Goal: Task Accomplishment & Management: Manage account settings

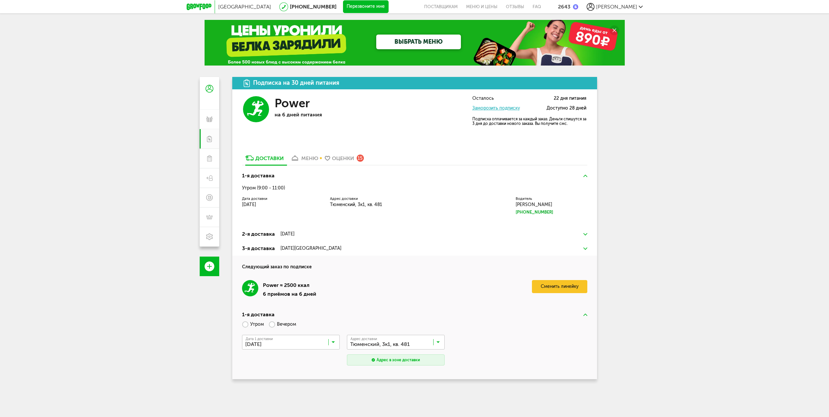
click at [711, 211] on div "Москва [PHONE_NUMBER] Перезвоните мне поставщикам Меню и цены Отзывы FAQ 2643 […" at bounding box center [414, 260] width 829 height 520
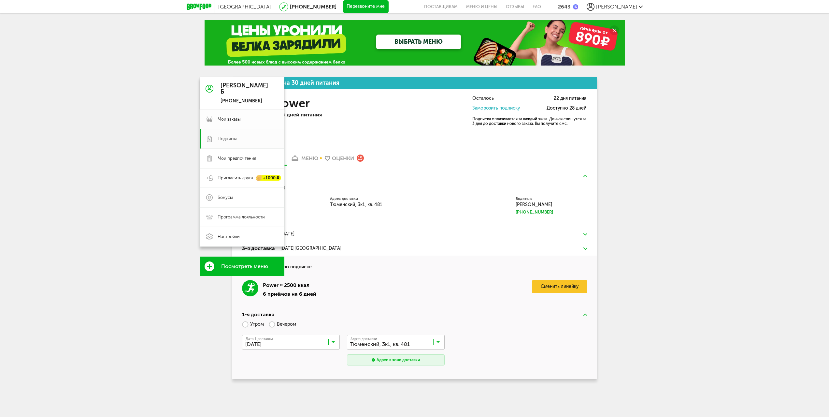
click at [232, 118] on span "Мои заказы" at bounding box center [229, 119] width 23 height 6
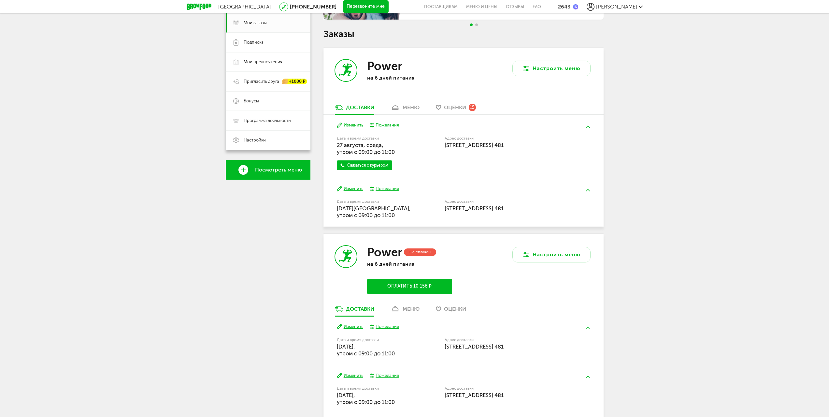
scroll to position [108, 0]
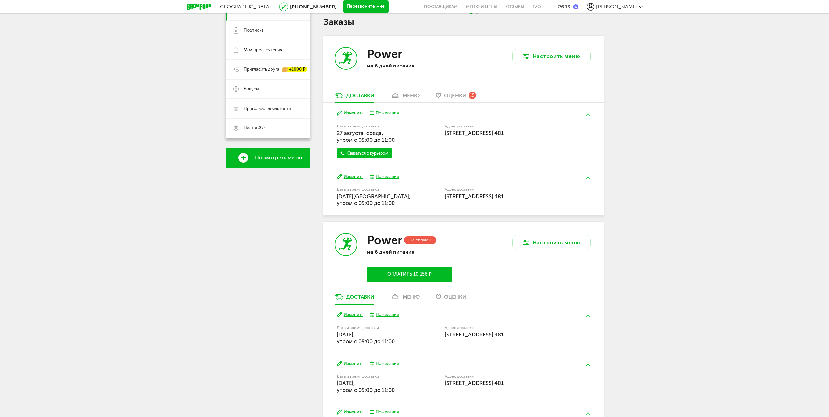
click at [409, 95] on div "меню" at bounding box center [411, 95] width 17 height 6
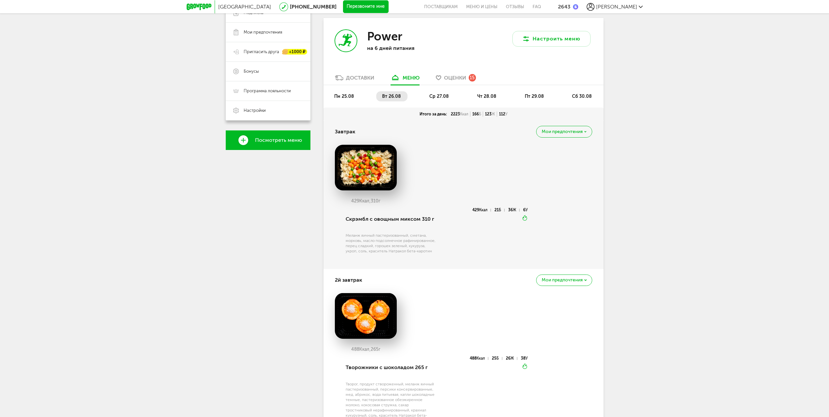
scroll to position [19, 0]
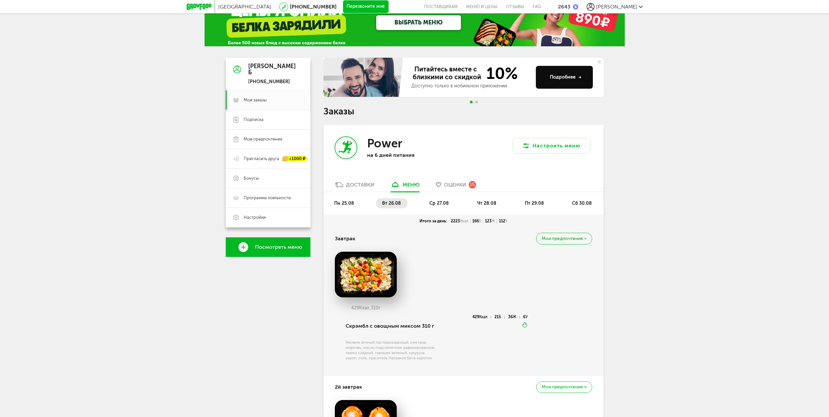
click at [434, 208] on ul "пн 25.08 вт 26.08 ср 27.08 чт 28.08 пт 29.08 сб 30.08" at bounding box center [463, 206] width 270 height 16
click at [446, 202] on span "ср 27.08" at bounding box center [439, 203] width 20 height 6
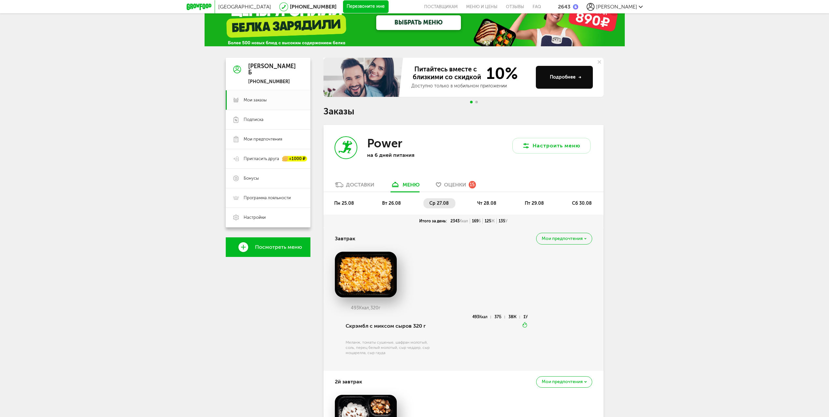
click at [490, 207] on li "чт 28.08" at bounding box center [487, 203] width 32 height 10
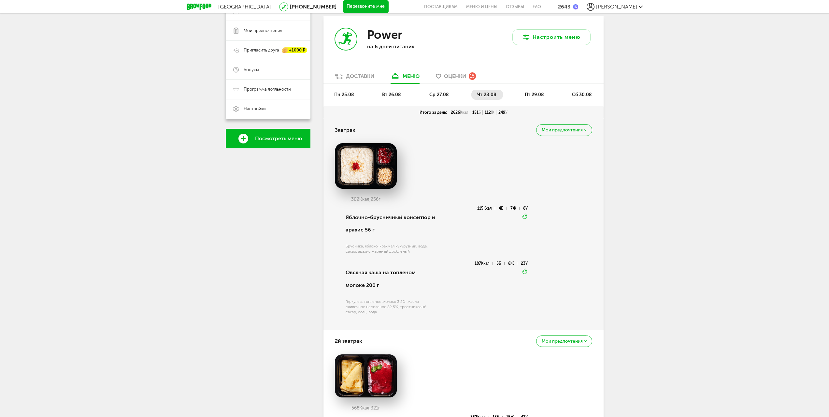
scroll to position [0, 0]
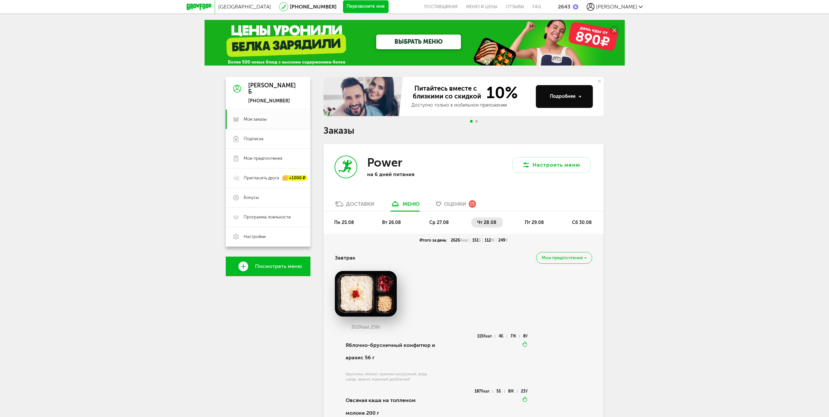
click at [539, 223] on span "пт 29.08" at bounding box center [534, 223] width 19 height 6
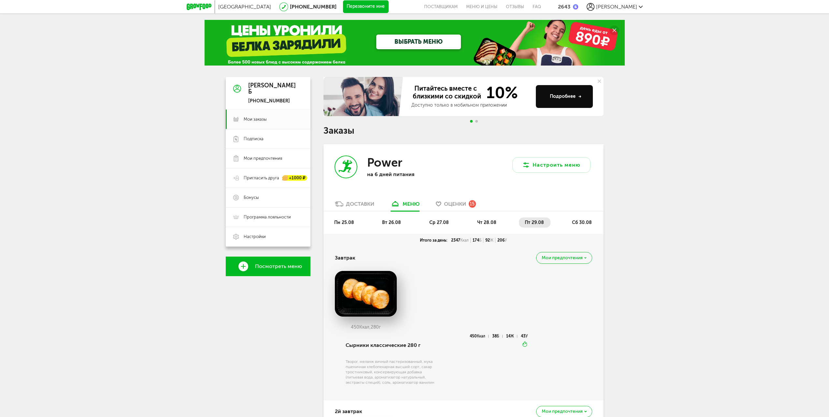
click at [584, 226] on li "сб 30.08" at bounding box center [582, 222] width 32 height 10
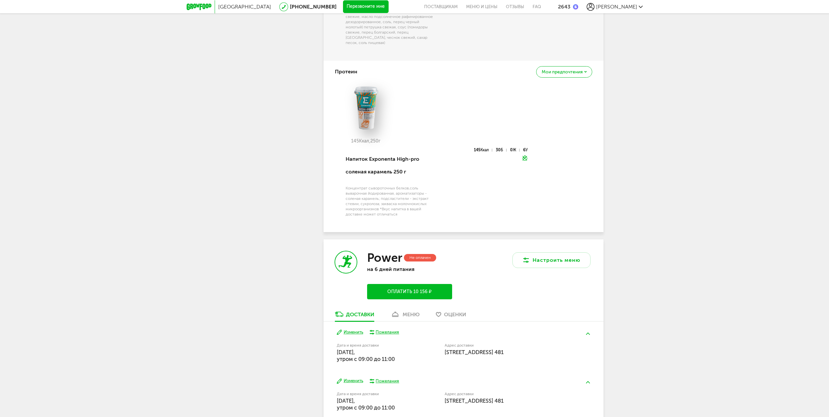
scroll to position [1286, 0]
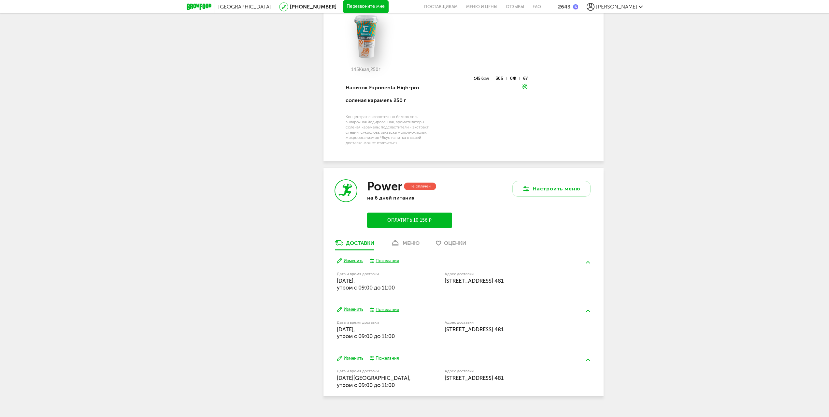
click at [405, 240] on div "меню" at bounding box center [411, 243] width 17 height 6
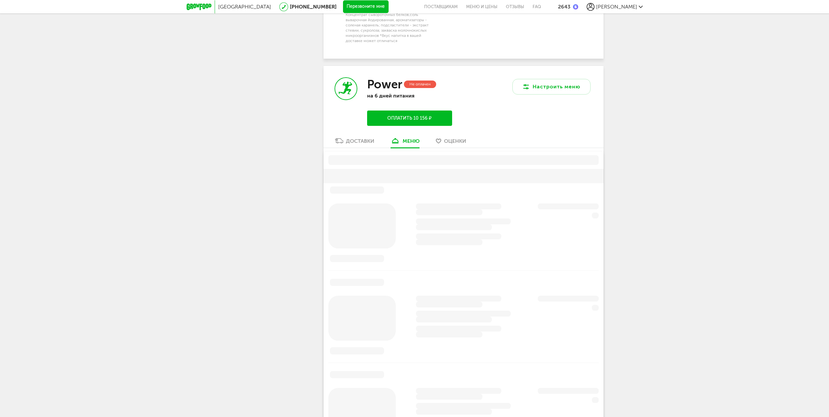
scroll to position [1424, 0]
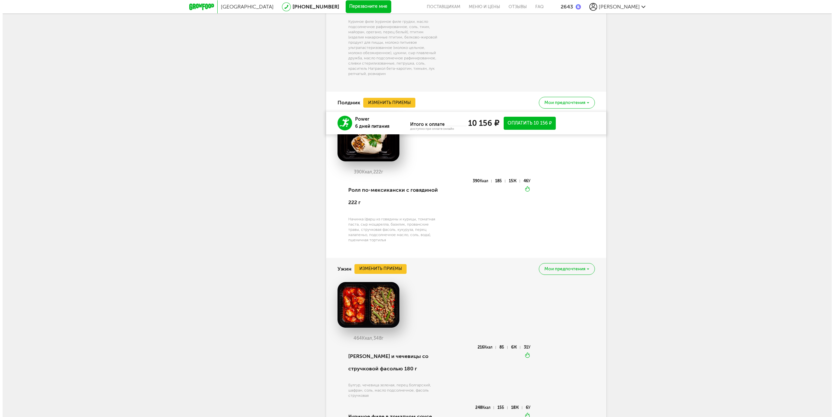
scroll to position [1074, 0]
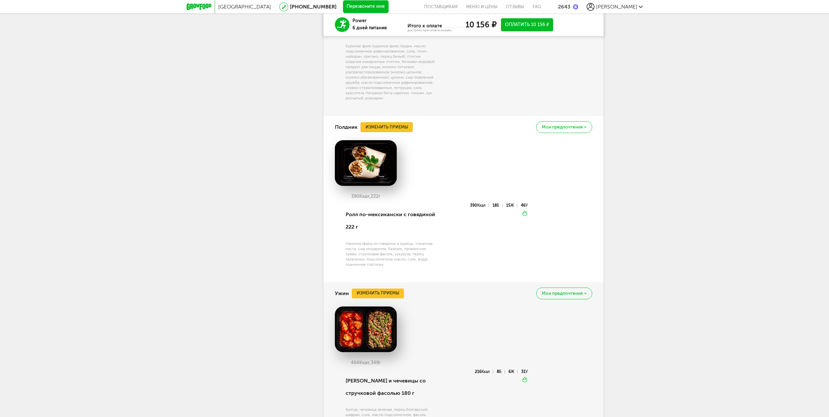
click at [390, 132] on button "Изменить приемы" at bounding box center [387, 127] width 52 height 10
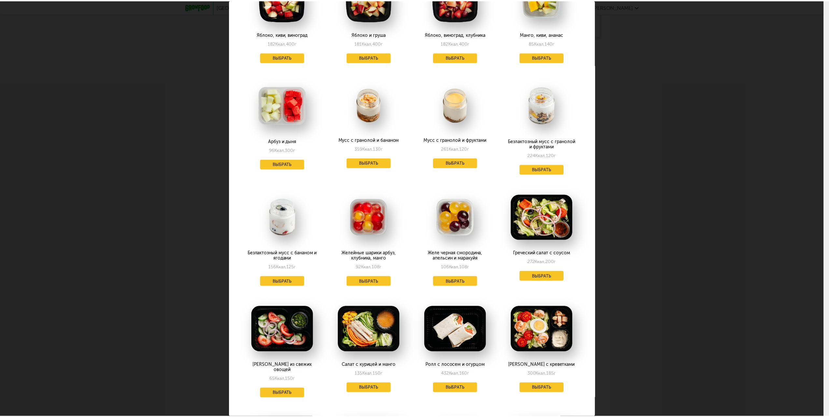
scroll to position [626, 0]
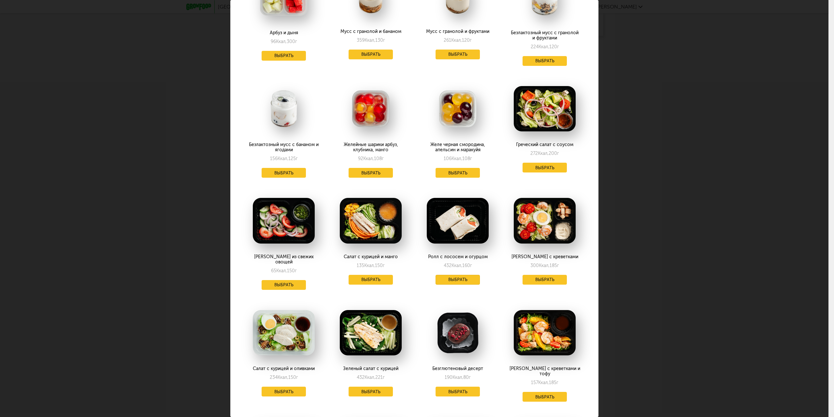
click at [456, 275] on button "Выбрать" at bounding box center [458, 280] width 44 height 10
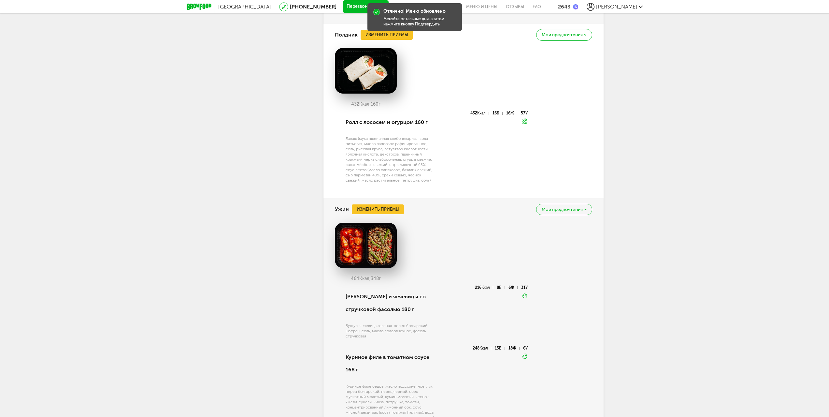
scroll to position [1291, 0]
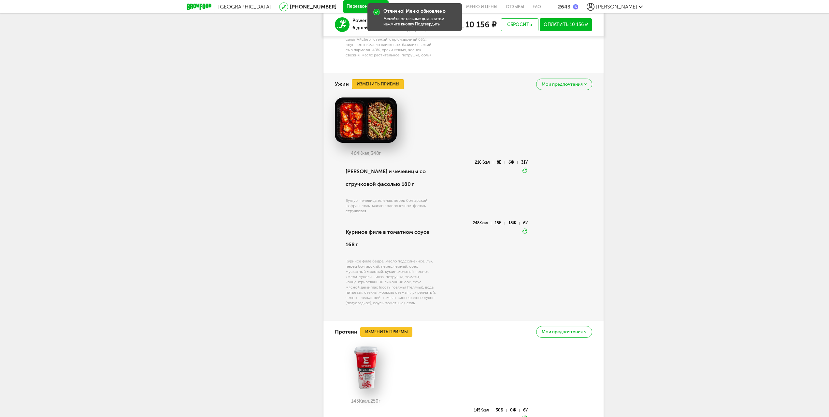
click at [366, 89] on button "Изменить приемы" at bounding box center [378, 84] width 52 height 10
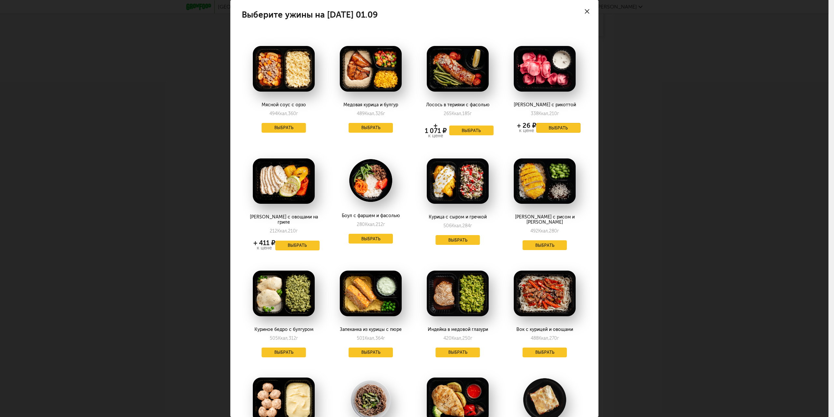
click at [557, 127] on button "Выбрать" at bounding box center [558, 128] width 44 height 10
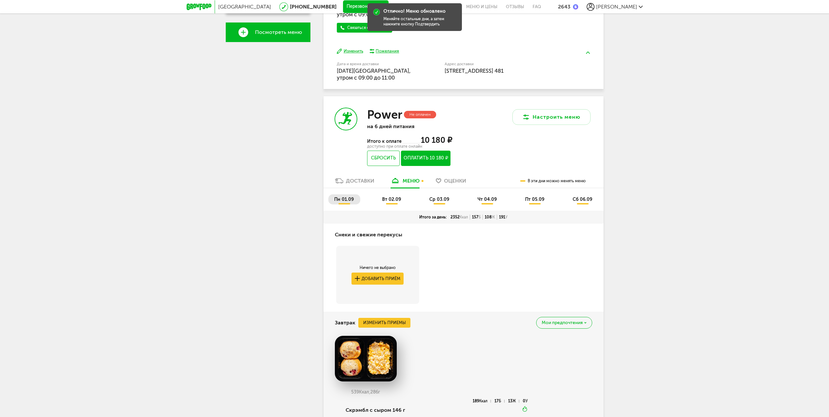
scroll to position [232, 0]
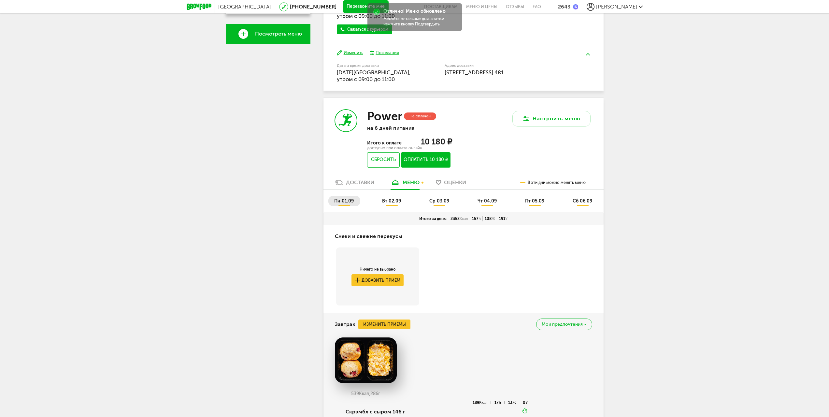
click at [386, 200] on span "вт 02.09" at bounding box center [391, 201] width 19 height 6
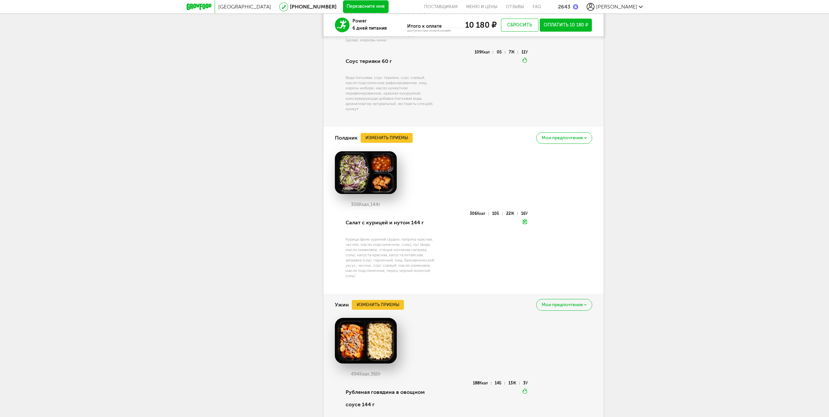
scroll to position [992, 0]
click at [375, 139] on button "Изменить приемы" at bounding box center [387, 138] width 52 height 10
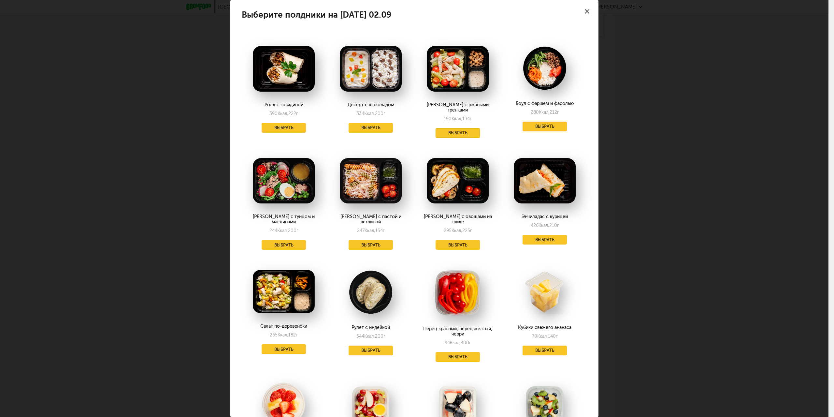
click at [453, 128] on button "Выбрать" at bounding box center [458, 133] width 44 height 10
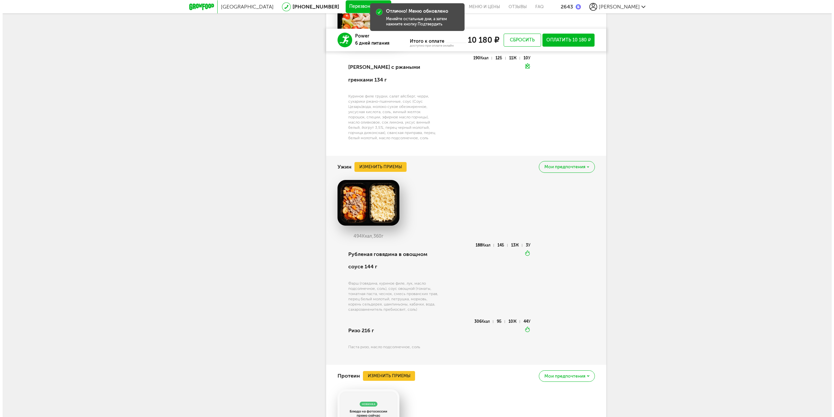
scroll to position [1209, 0]
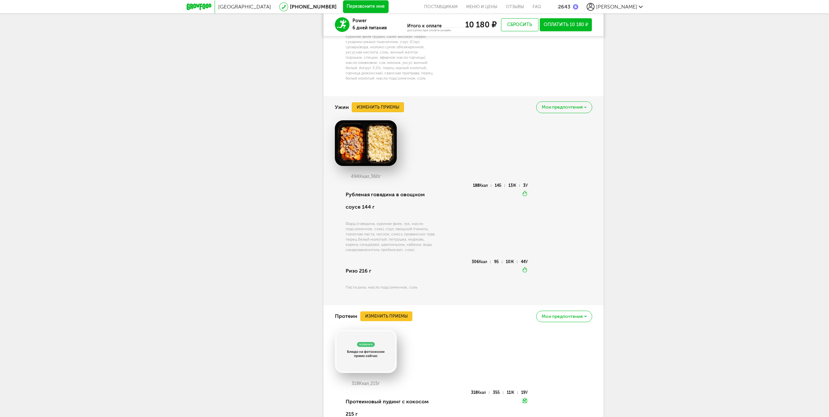
click at [374, 102] on button "Изменить приемы" at bounding box center [378, 107] width 52 height 10
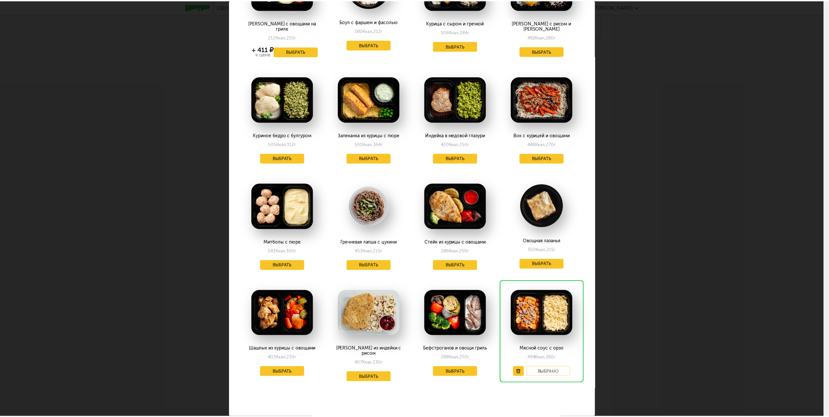
scroll to position [195, 0]
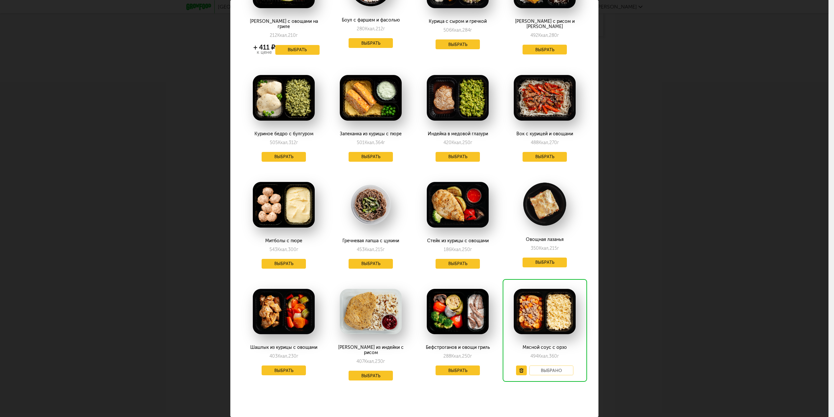
click at [668, 177] on div "Выберите ужины на [DATE] 02.09 Куриное филе и булгур 464 Ккал, 348 г Выбрать Ме…" at bounding box center [414, 208] width 828 height 417
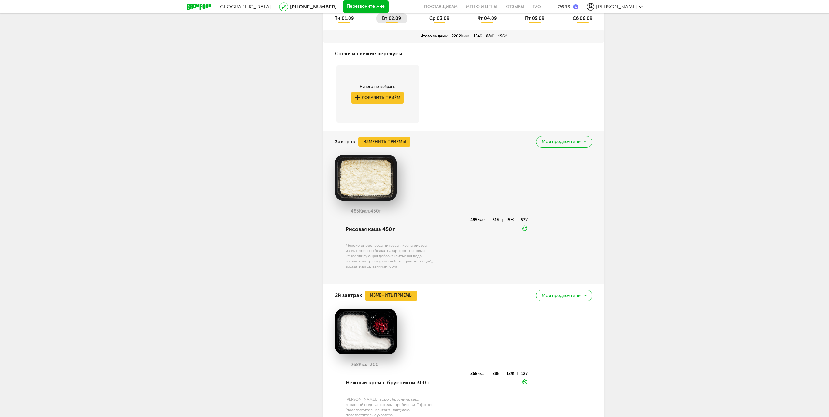
scroll to position [309, 0]
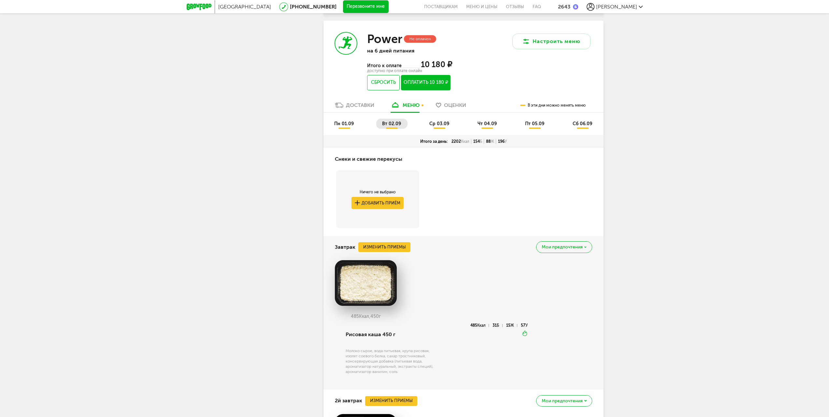
click at [431, 124] on span "ср 03.09" at bounding box center [439, 124] width 20 height 6
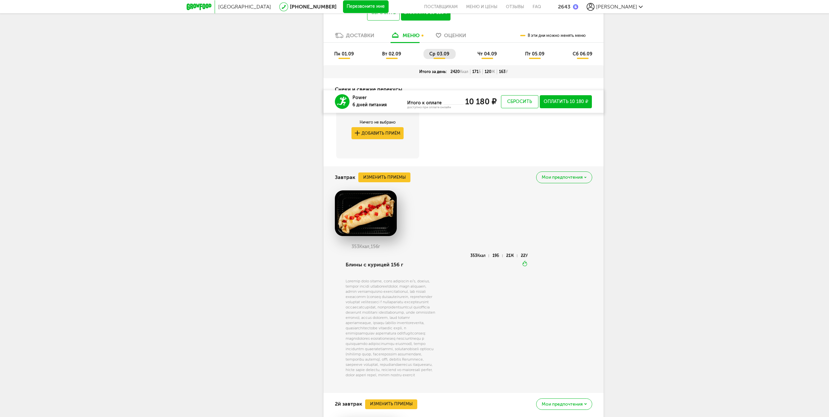
scroll to position [293, 0]
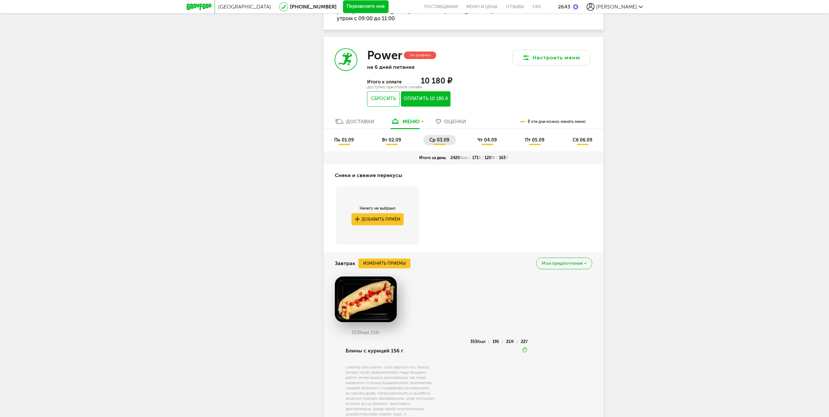
click at [480, 135] on li "чт 04.09" at bounding box center [488, 140] width 32 height 10
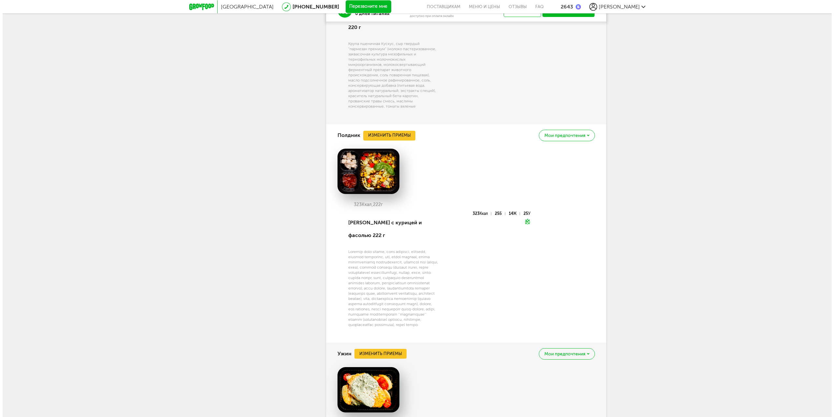
scroll to position [1216, 0]
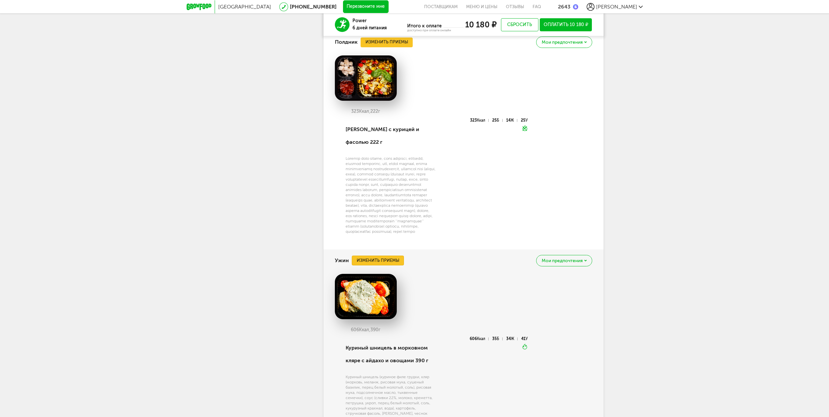
click at [389, 255] on button "Изменить приемы" at bounding box center [378, 260] width 52 height 10
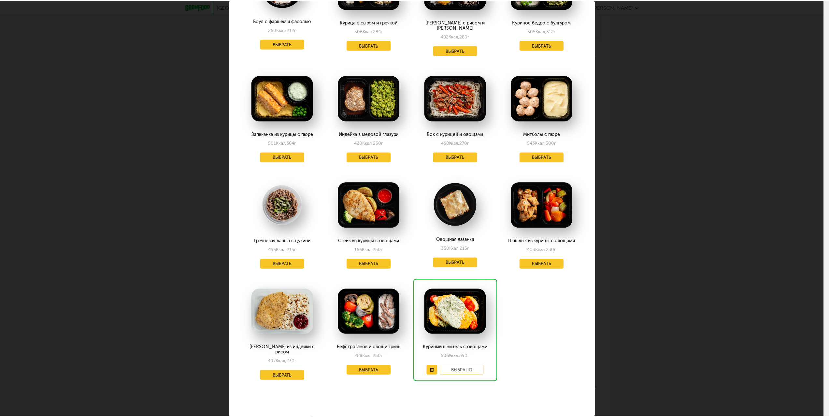
scroll to position [0, 0]
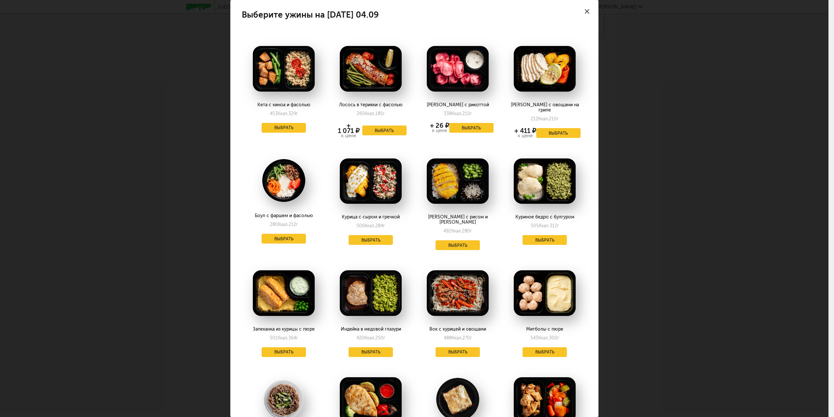
click at [582, 14] on div at bounding box center [587, 11] width 23 height 23
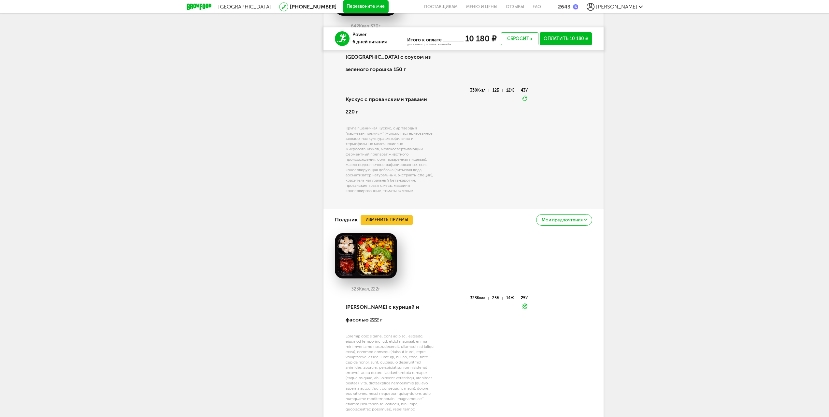
scroll to position [1053, 0]
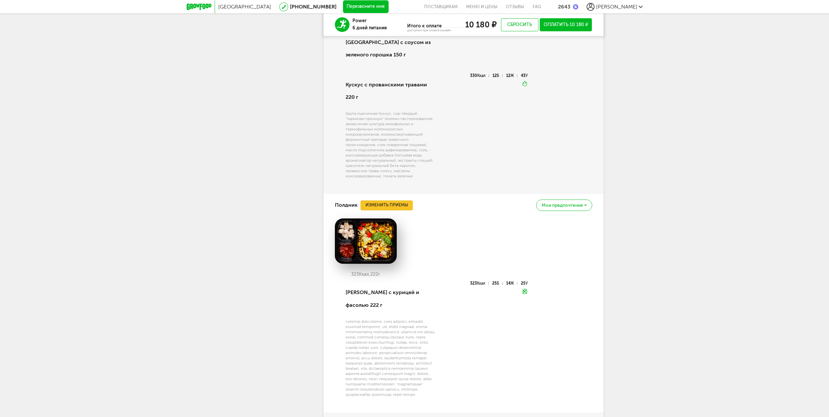
click at [386, 200] on button "Изменить приемы" at bounding box center [387, 205] width 52 height 10
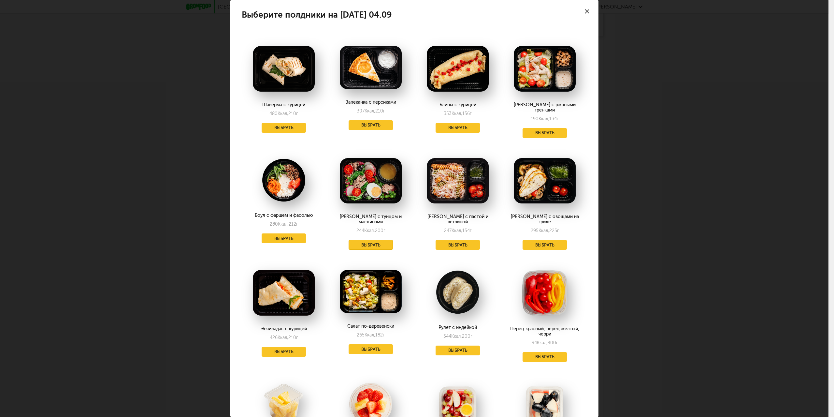
click at [369, 240] on button "Выбрать" at bounding box center [371, 245] width 44 height 10
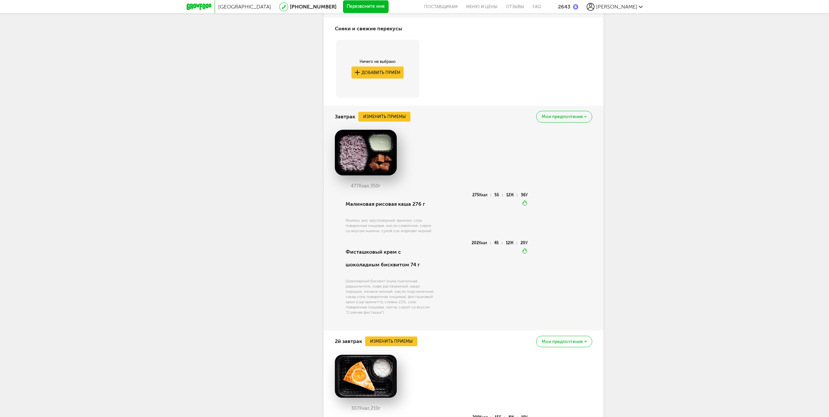
scroll to position [456, 0]
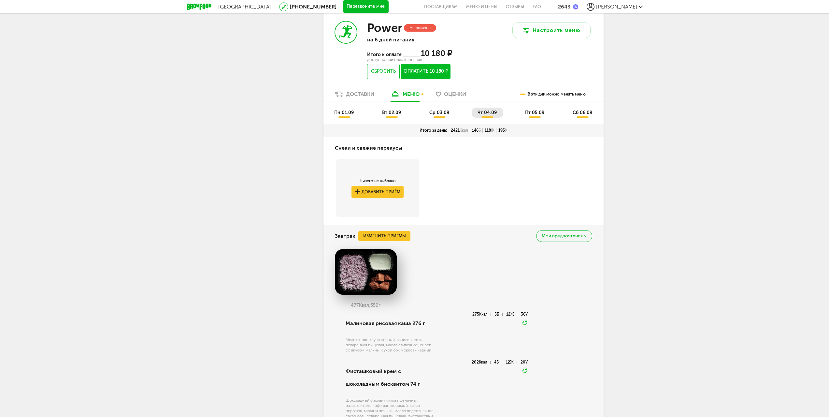
scroll to position [271, 0]
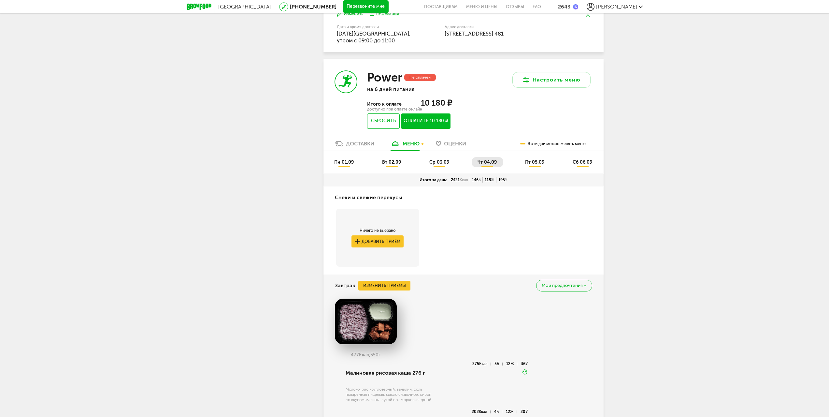
click at [529, 160] on span "пт 05.09" at bounding box center [534, 162] width 19 height 6
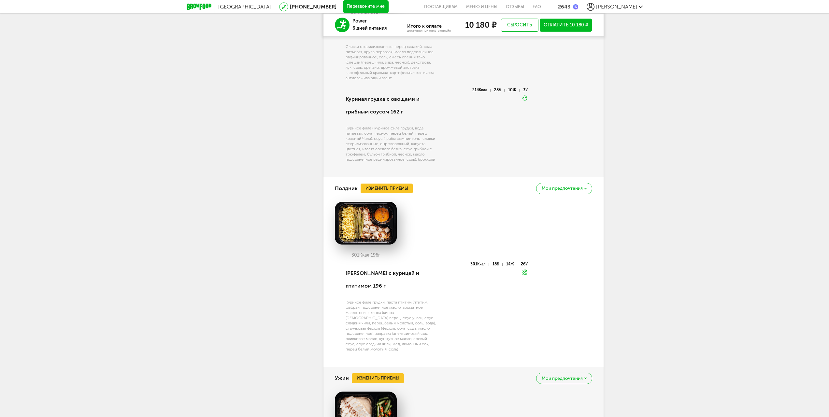
scroll to position [1031, 0]
click at [394, 191] on button "Изменить приемы" at bounding box center [387, 188] width 52 height 10
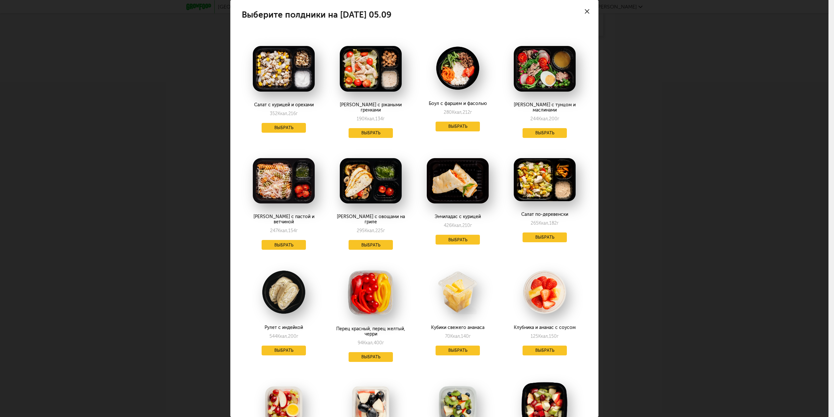
click at [589, 10] on div at bounding box center [587, 11] width 23 height 23
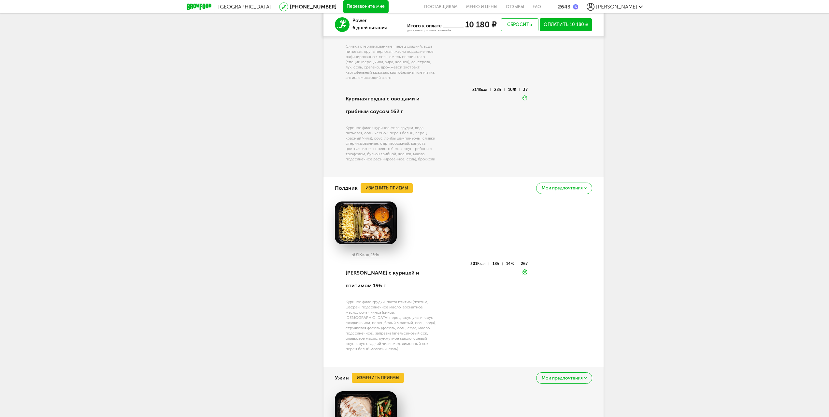
click at [575, 190] on span "Мои предпочтения" at bounding box center [562, 188] width 41 height 5
click at [543, 206] on span "Добавить в стоп-лист" at bounding box center [537, 203] width 56 height 6
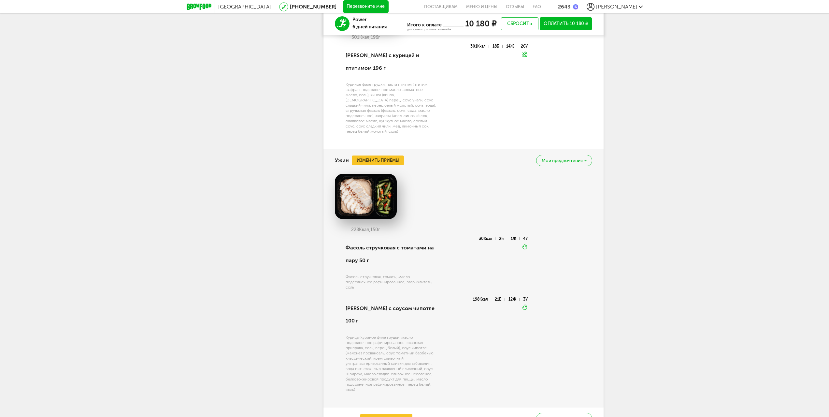
scroll to position [1194, 0]
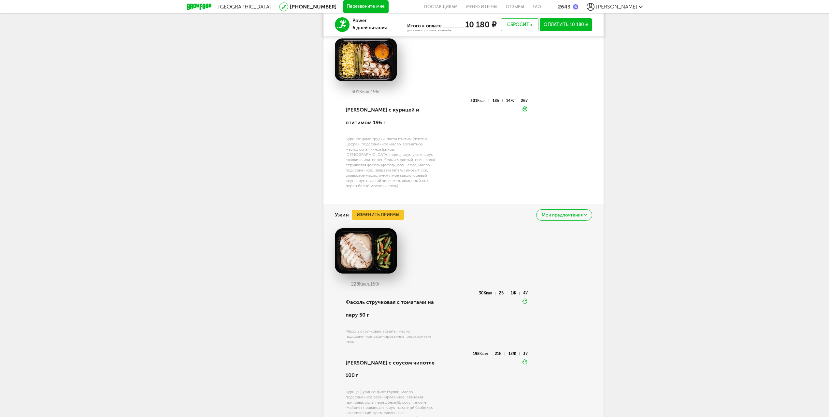
click at [570, 213] on span "Мои предпочтения" at bounding box center [562, 215] width 41 height 5
click at [552, 227] on span "Добавить в стоп-лист" at bounding box center [537, 230] width 56 height 6
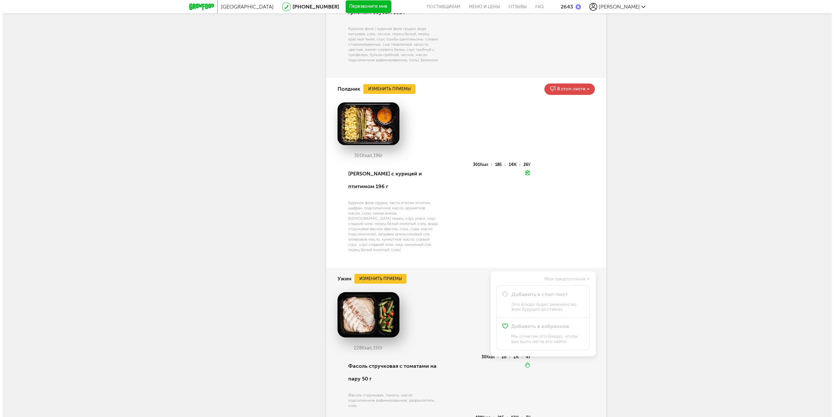
scroll to position [1031, 0]
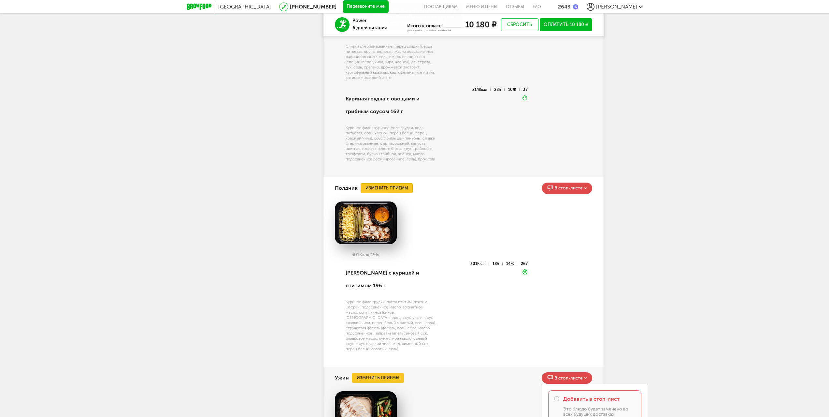
click at [406, 192] on button "Изменить приемы" at bounding box center [387, 188] width 52 height 10
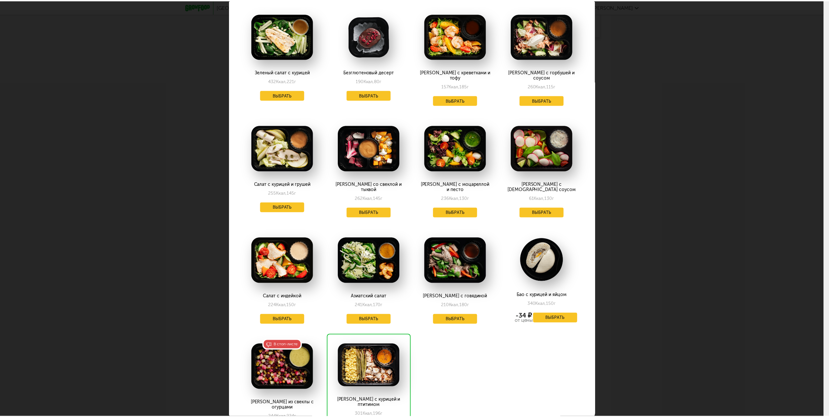
scroll to position [923, 0]
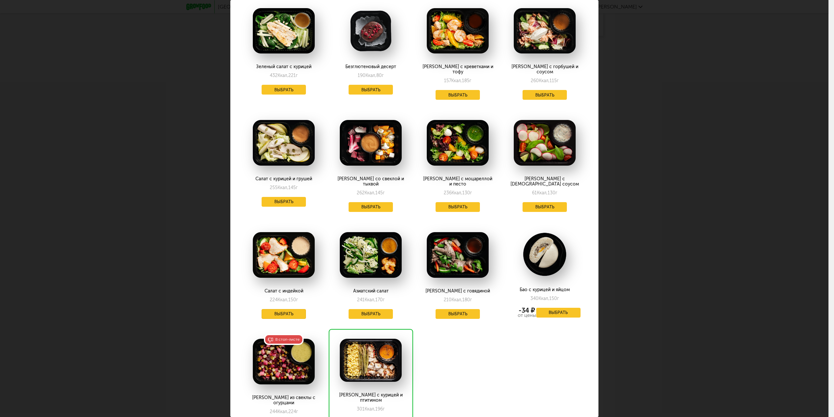
click at [284, 309] on button "Выбрать" at bounding box center [284, 314] width 44 height 10
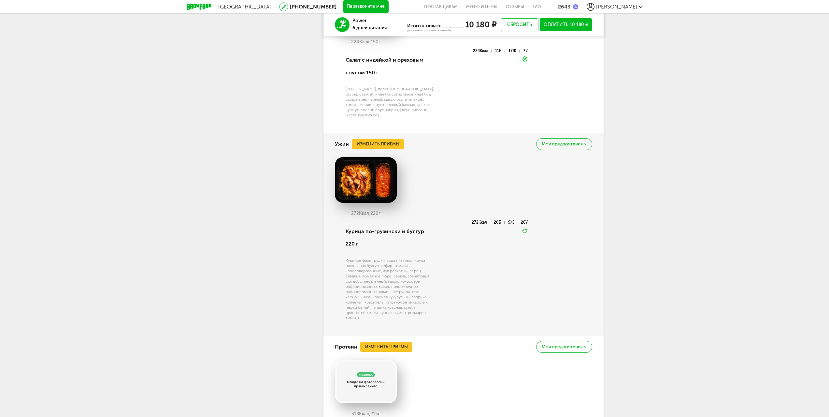
scroll to position [1248, 0]
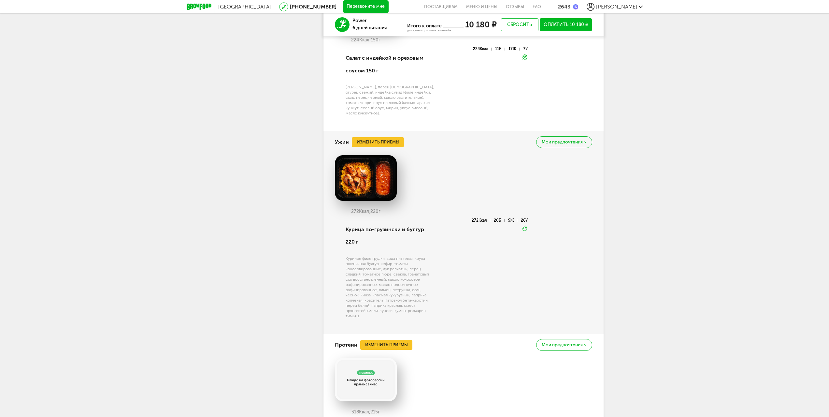
click at [352, 173] on img at bounding box center [366, 178] width 62 height 46
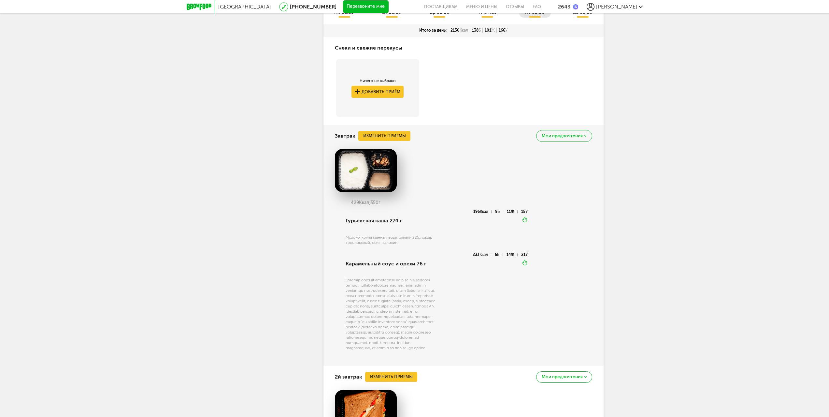
scroll to position [333, 0]
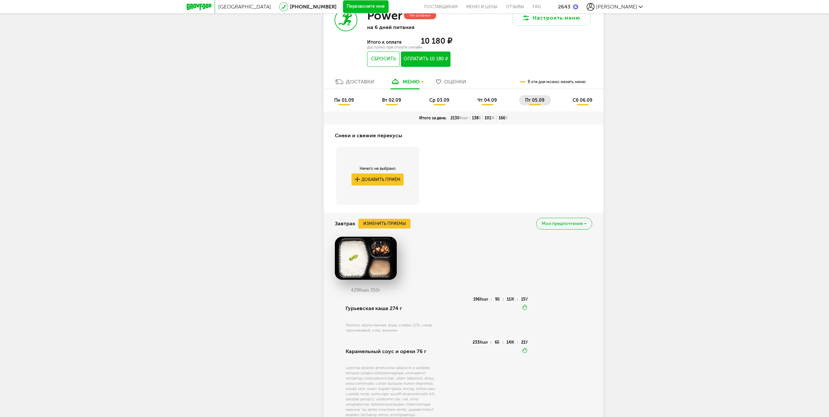
click at [581, 100] on span "сб 06.09" at bounding box center [583, 100] width 20 height 6
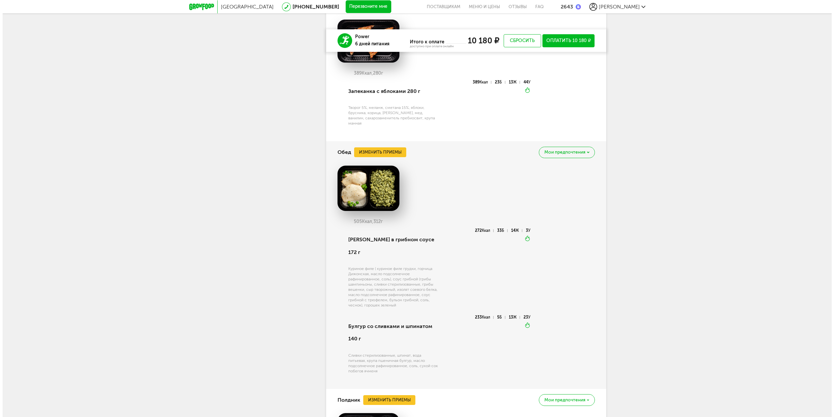
scroll to position [767, 0]
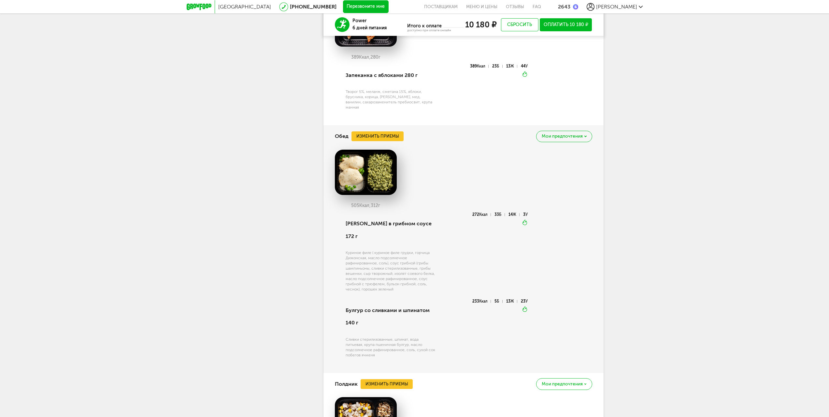
click at [574, 134] on span "Мои предпочтения" at bounding box center [562, 136] width 41 height 5
click at [547, 152] on div "Добавить в стоп-лист Это блюдо будет заменено во всех будущих доставках" at bounding box center [545, 159] width 72 height 21
click at [393, 131] on button "Изменить приемы" at bounding box center [377, 136] width 52 height 10
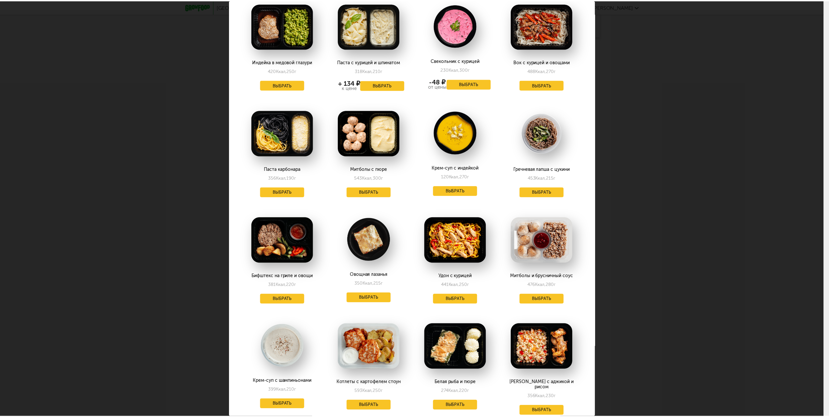
scroll to position [489, 0]
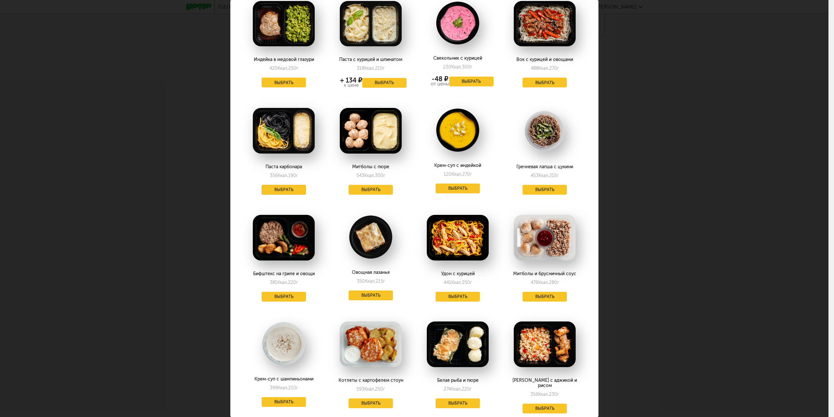
click at [290, 185] on button "Выбрать" at bounding box center [284, 190] width 44 height 10
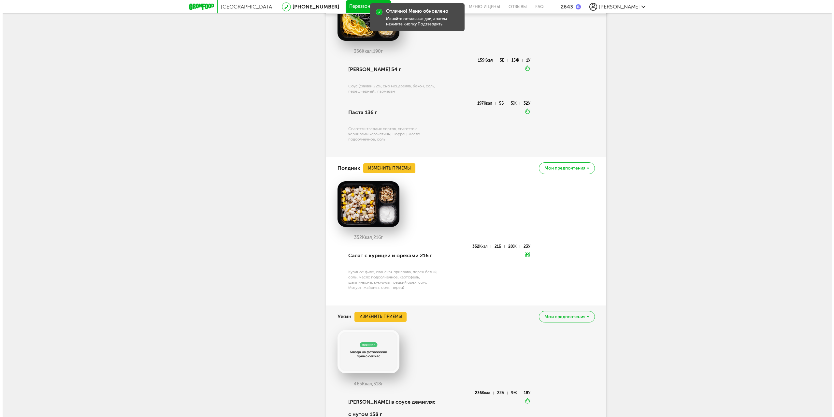
scroll to position [930, 0]
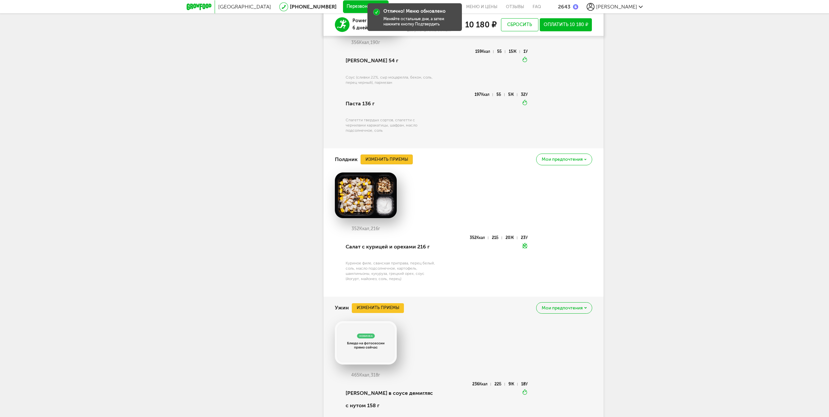
click at [387, 154] on button "Изменить приемы" at bounding box center [387, 159] width 52 height 10
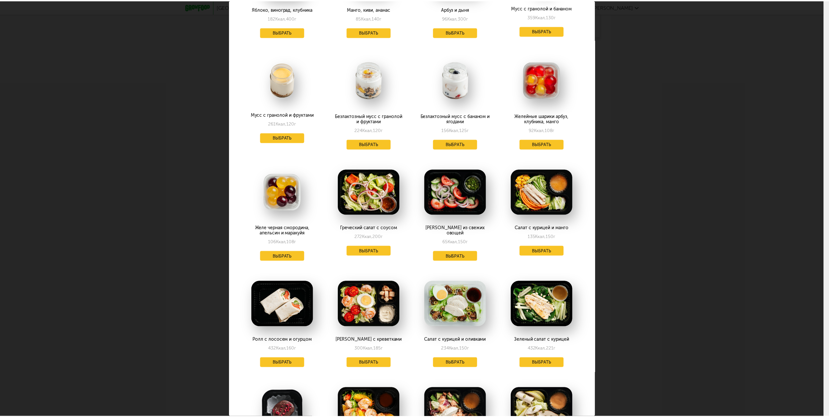
scroll to position [543, 0]
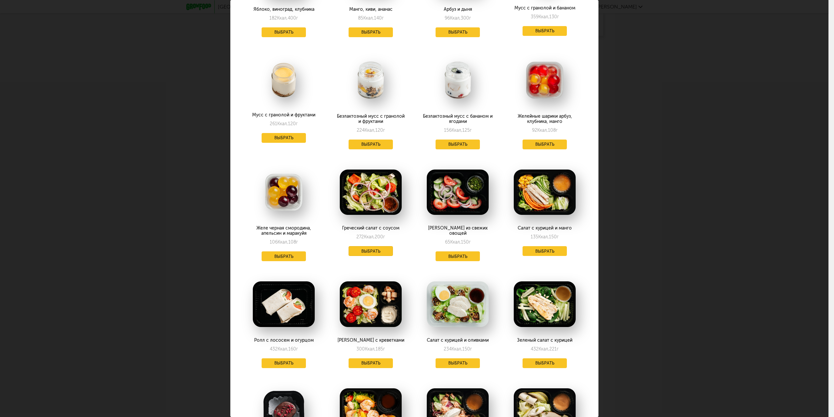
click at [373, 246] on button "Выбрать" at bounding box center [371, 251] width 44 height 10
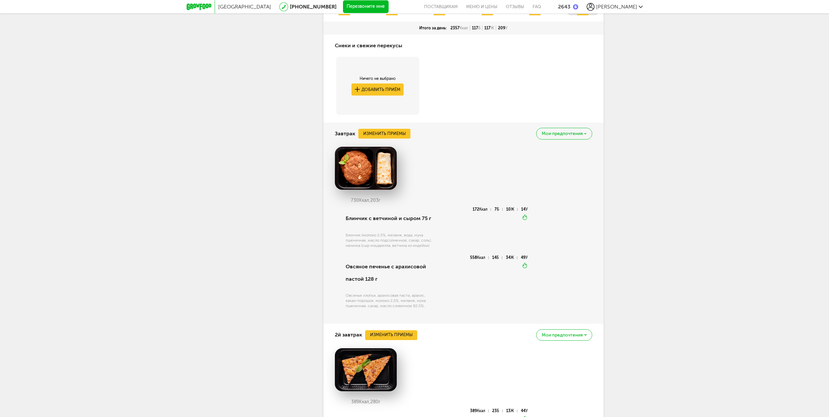
scroll to position [352, 0]
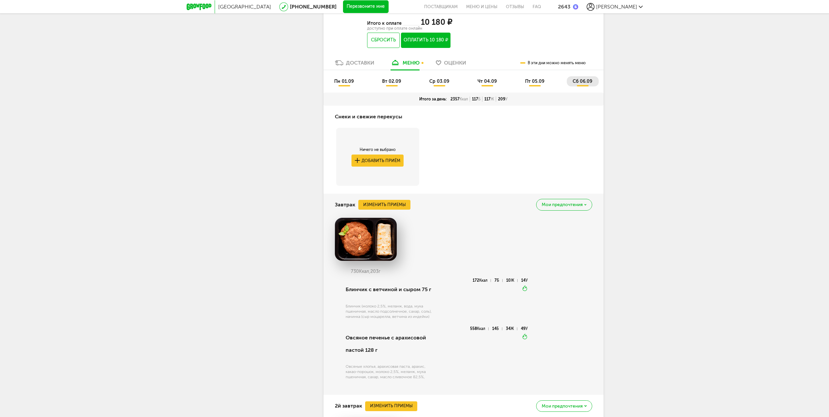
click at [532, 79] on span "пт 05.09" at bounding box center [534, 82] width 19 height 6
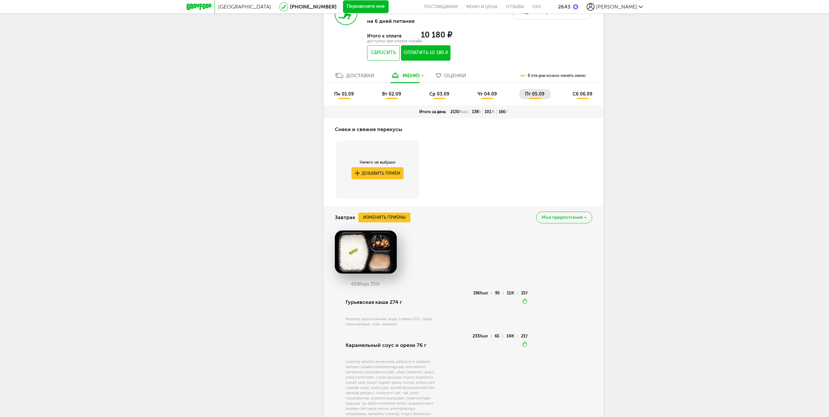
scroll to position [279, 0]
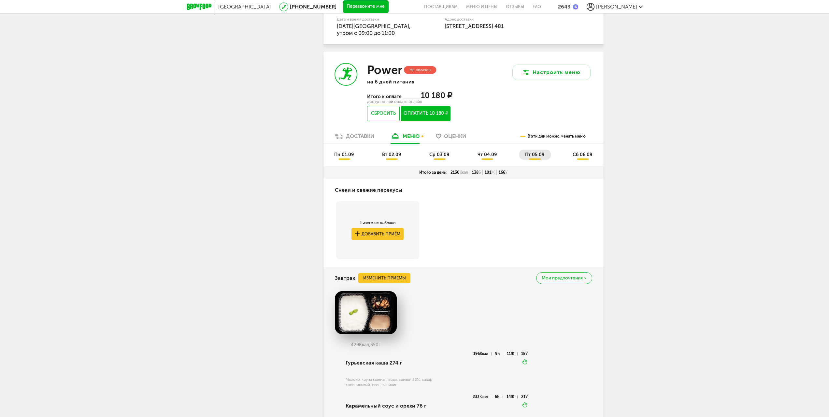
click at [487, 150] on li "чт 04.09" at bounding box center [488, 155] width 32 height 10
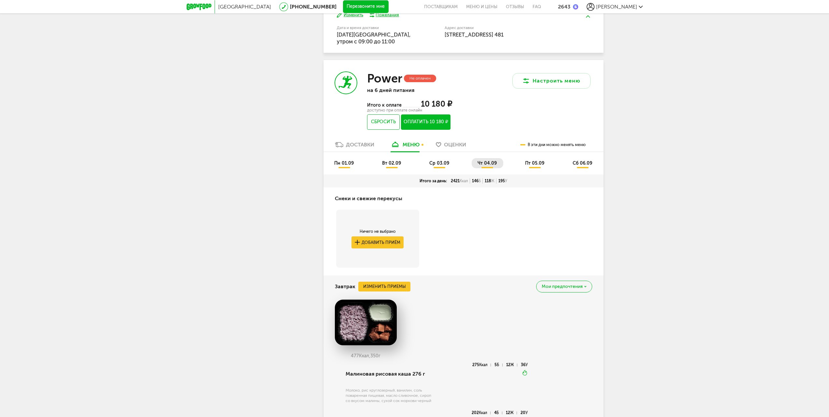
scroll to position [54, 0]
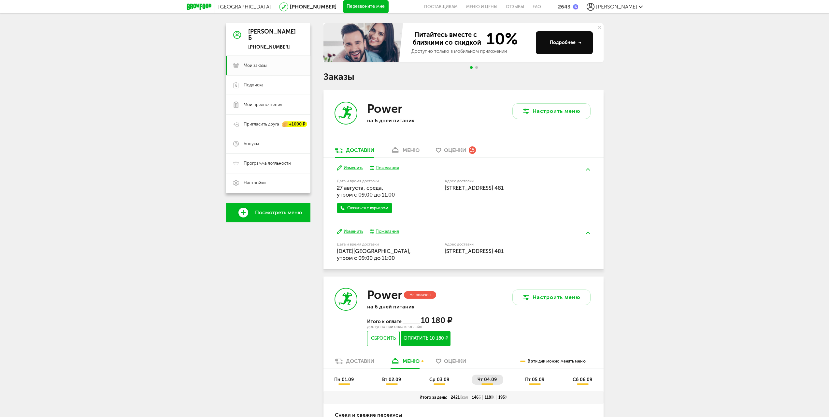
click at [432, 378] on span "ср 03.09" at bounding box center [439, 380] width 20 height 6
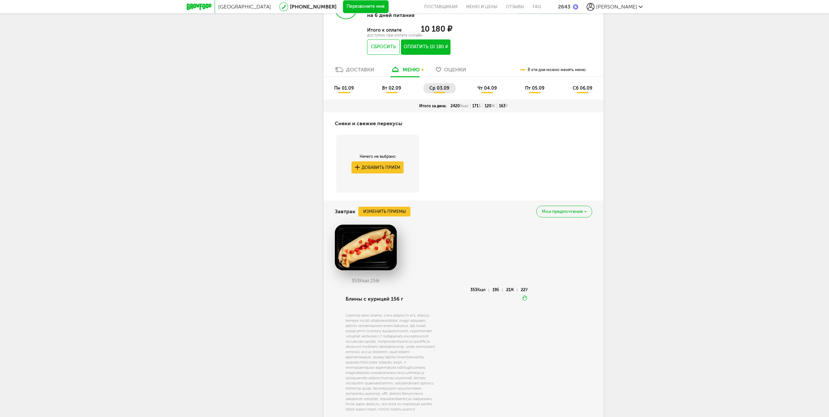
scroll to position [239, 0]
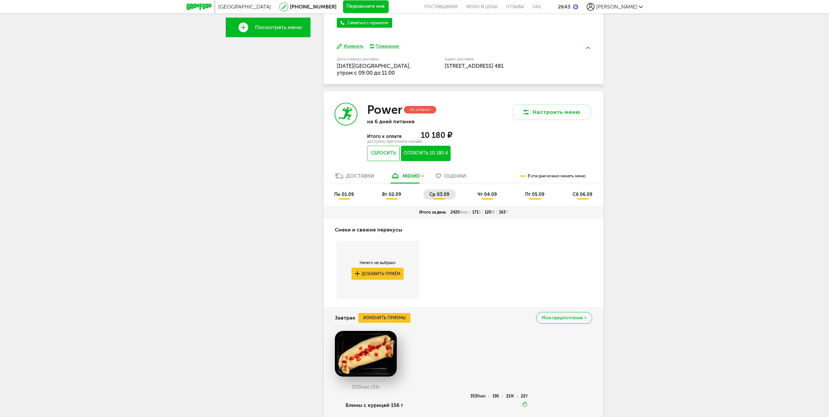
click at [387, 196] on span "вт 02.09" at bounding box center [391, 195] width 19 height 6
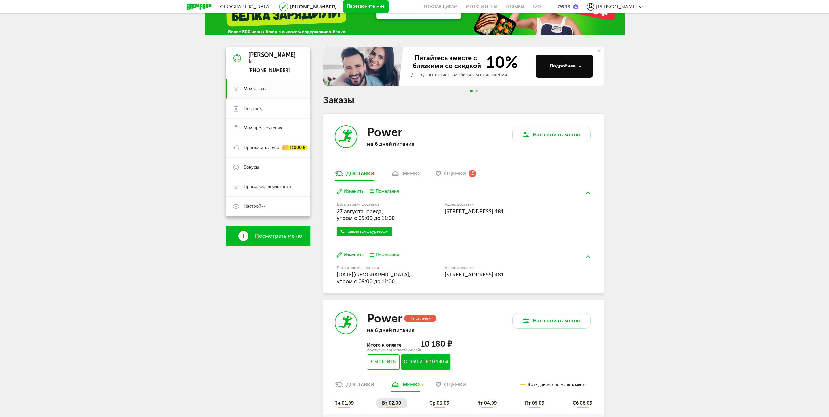
scroll to position [0, 0]
